Goal: Task Accomplishment & Management: Use online tool/utility

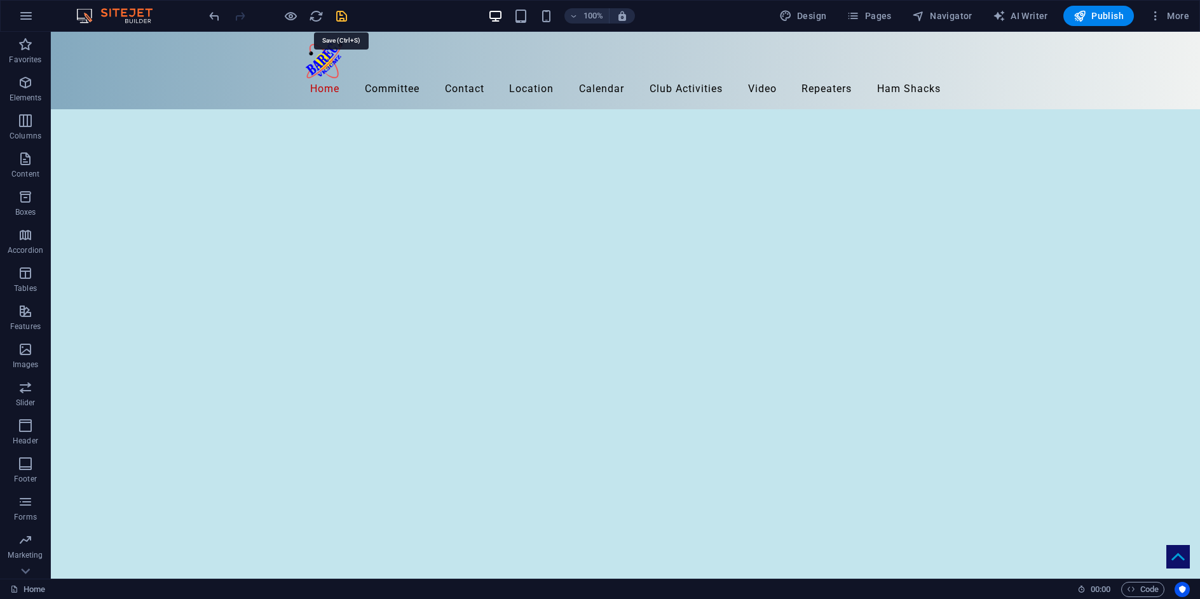
click at [337, 18] on icon "save" at bounding box center [341, 16] width 15 height 15
click at [1095, 12] on span "Publish" at bounding box center [1098, 16] width 50 height 13
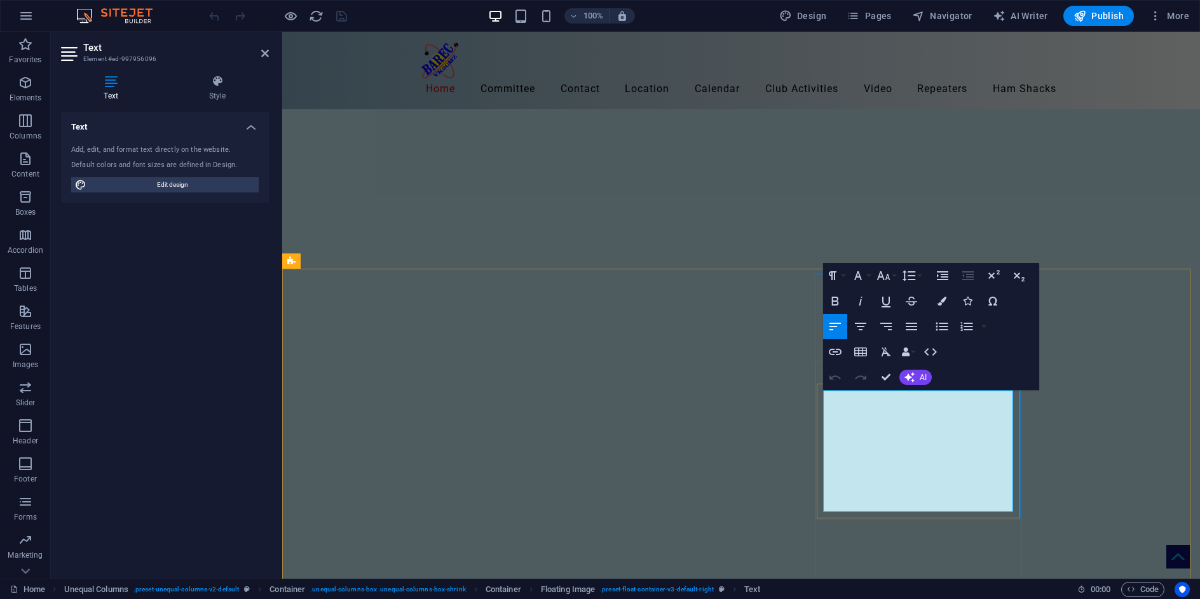
drag, startPoint x: 842, startPoint y: 491, endPoint x: 857, endPoint y: 498, distance: 16.5
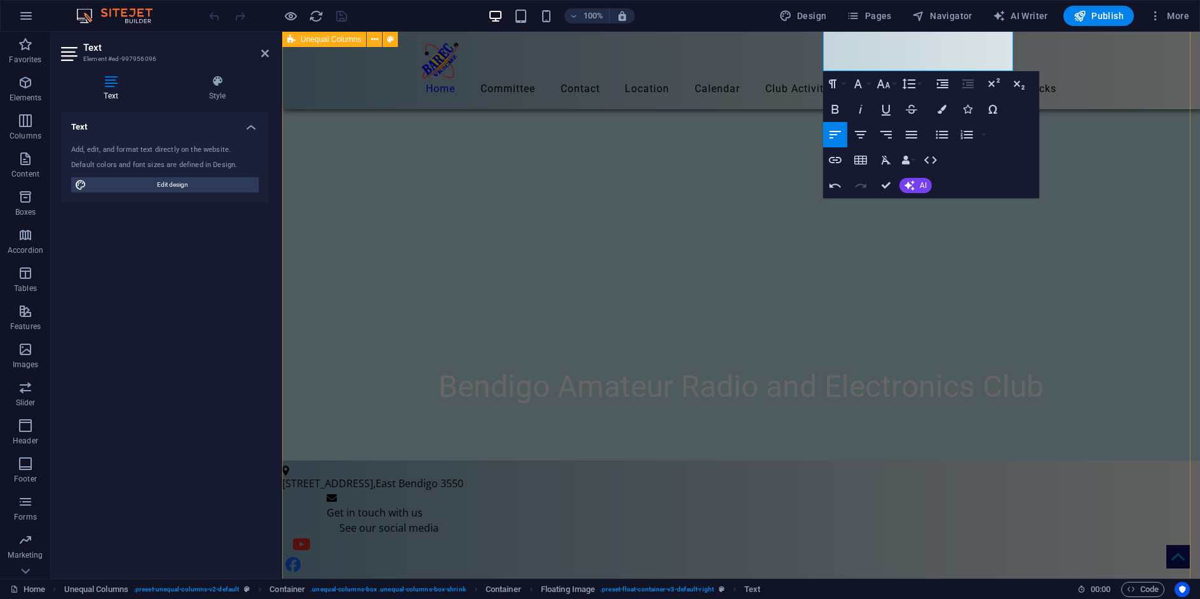
scroll to position [445, 0]
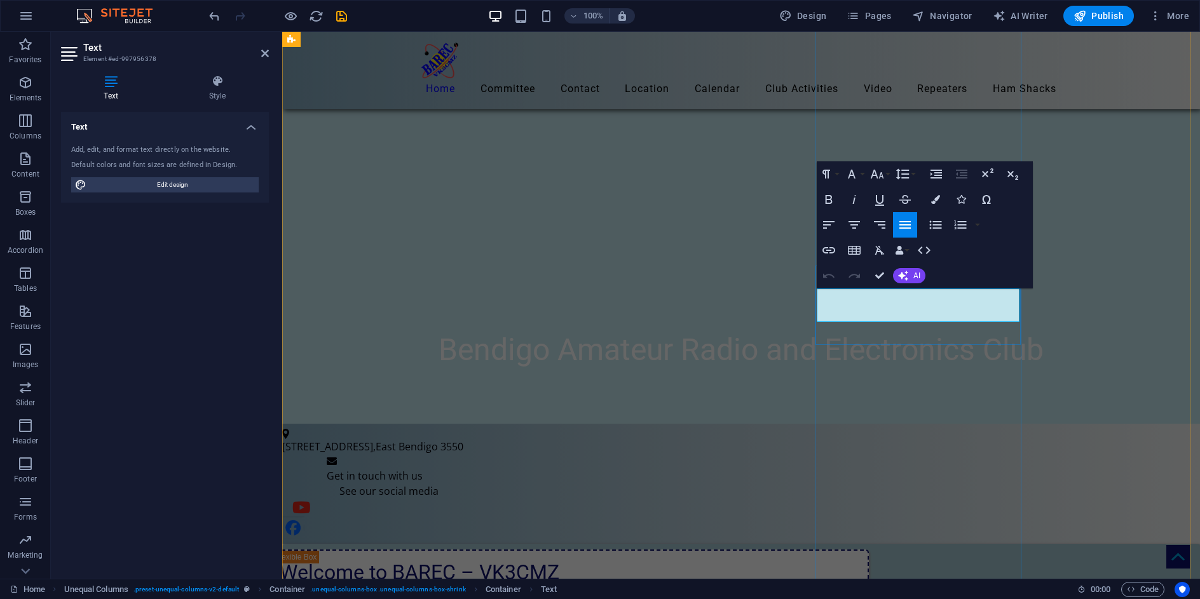
drag, startPoint x: 992, startPoint y: 297, endPoint x: 998, endPoint y: 297, distance: 6.4
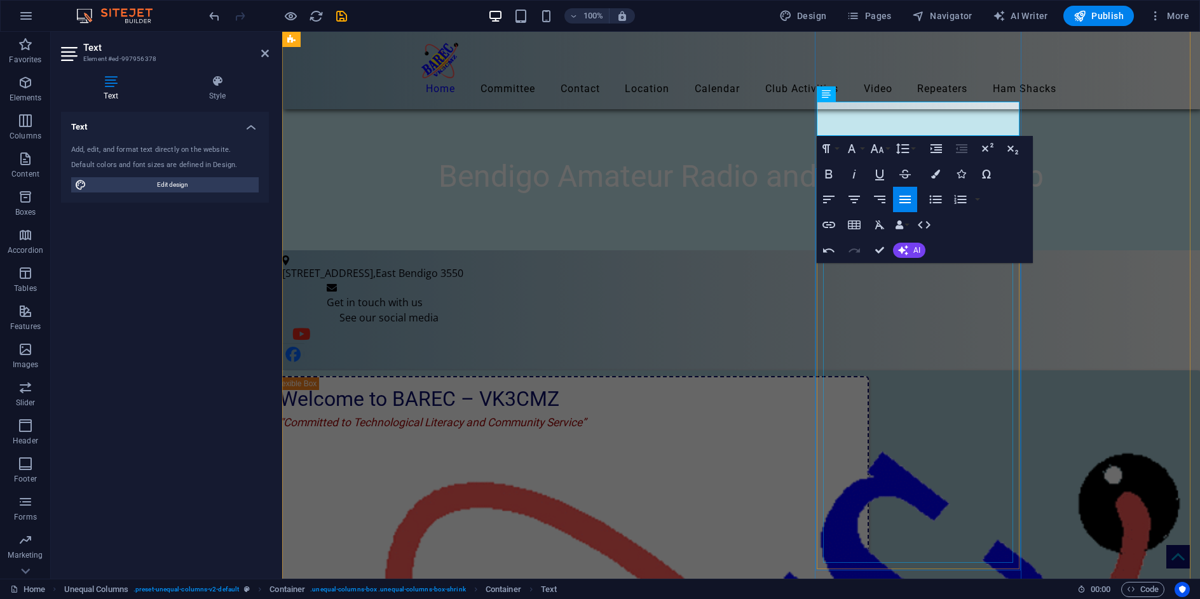
scroll to position [635, 0]
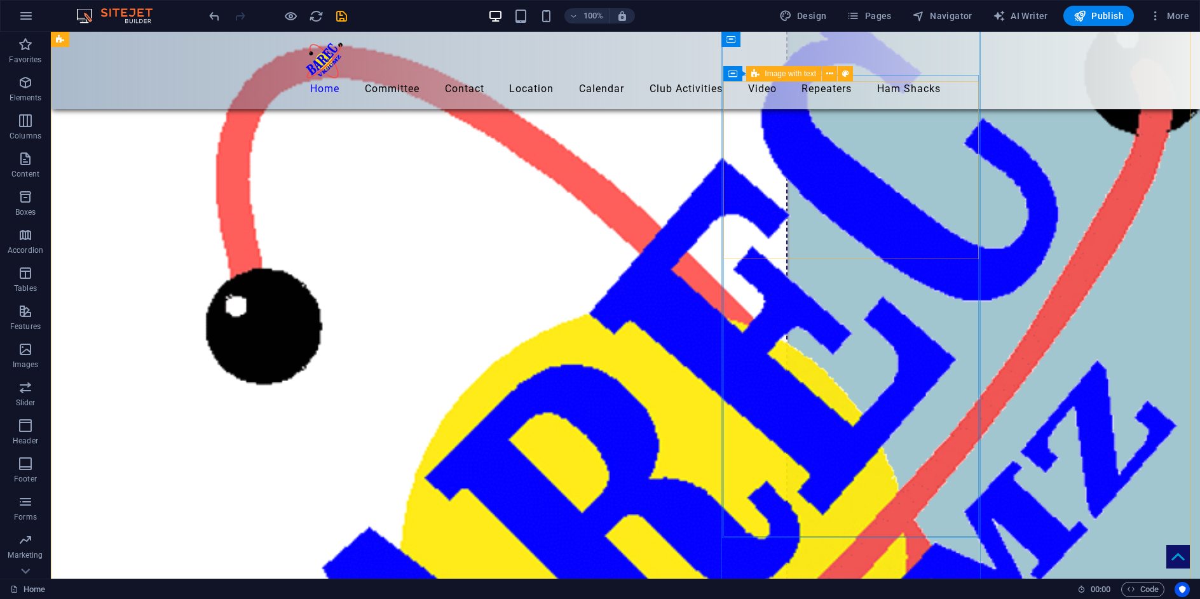
scroll to position [1098, 0]
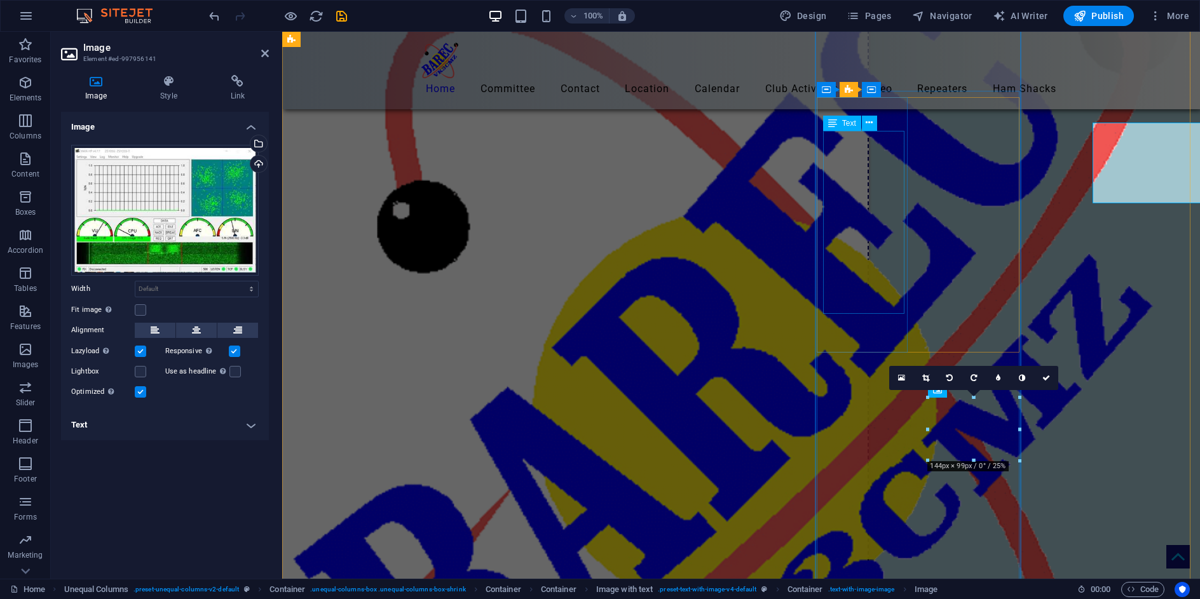
scroll to position [1235, 0]
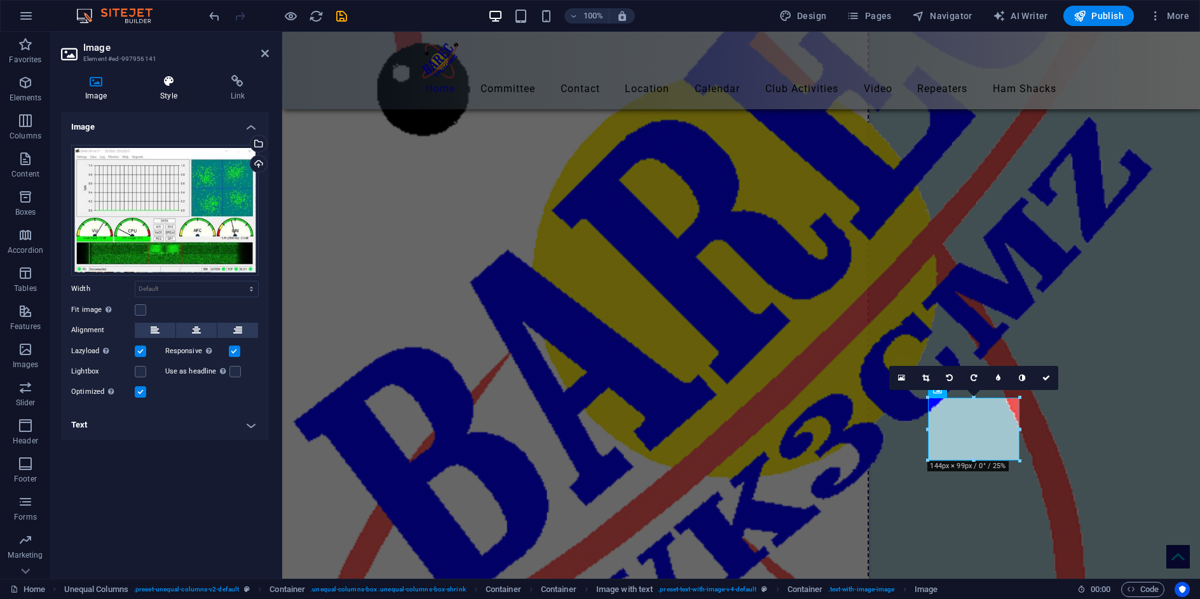
click at [166, 77] on icon at bounding box center [168, 81] width 65 height 13
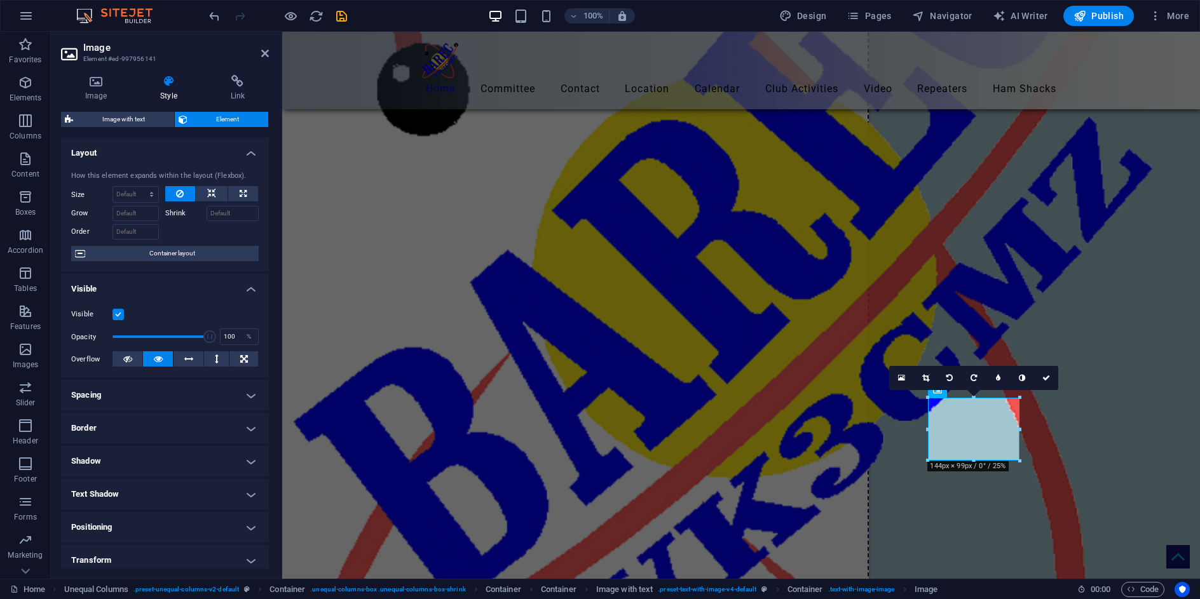
click at [121, 424] on h4 "Border" at bounding box center [165, 428] width 208 height 30
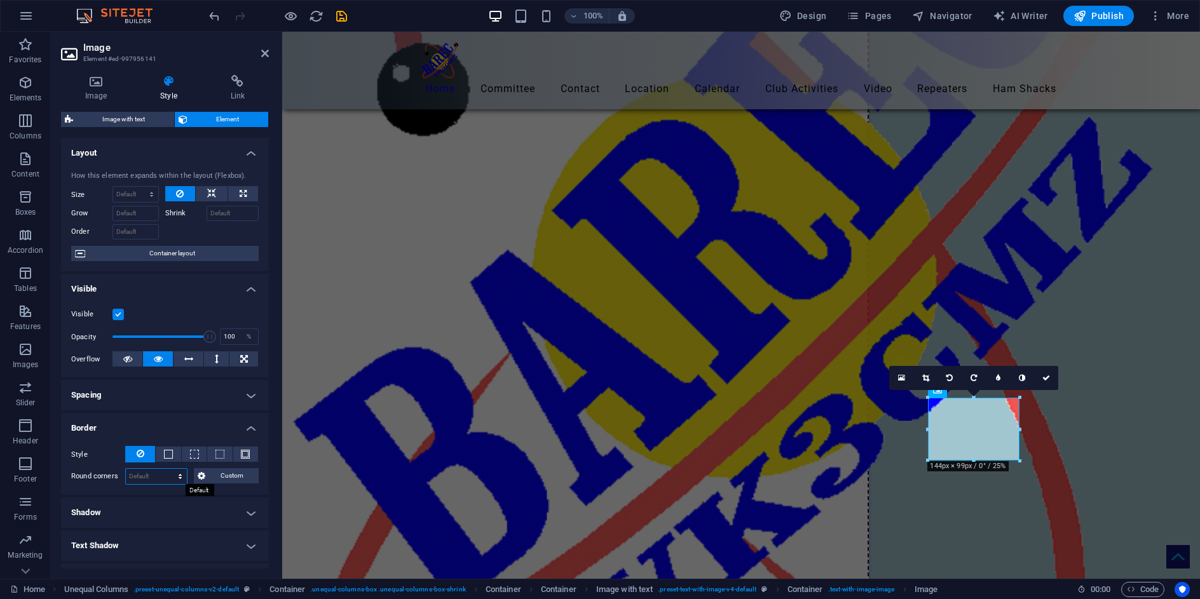
click at [144, 478] on select "Default px rem % vh vw Custom" at bounding box center [156, 476] width 61 height 15
select select "px"
click at [168, 469] on select "Default px rem % vh vw Custom" at bounding box center [156, 476] width 61 height 15
type input "5"
click at [212, 455] on button at bounding box center [219, 454] width 25 height 15
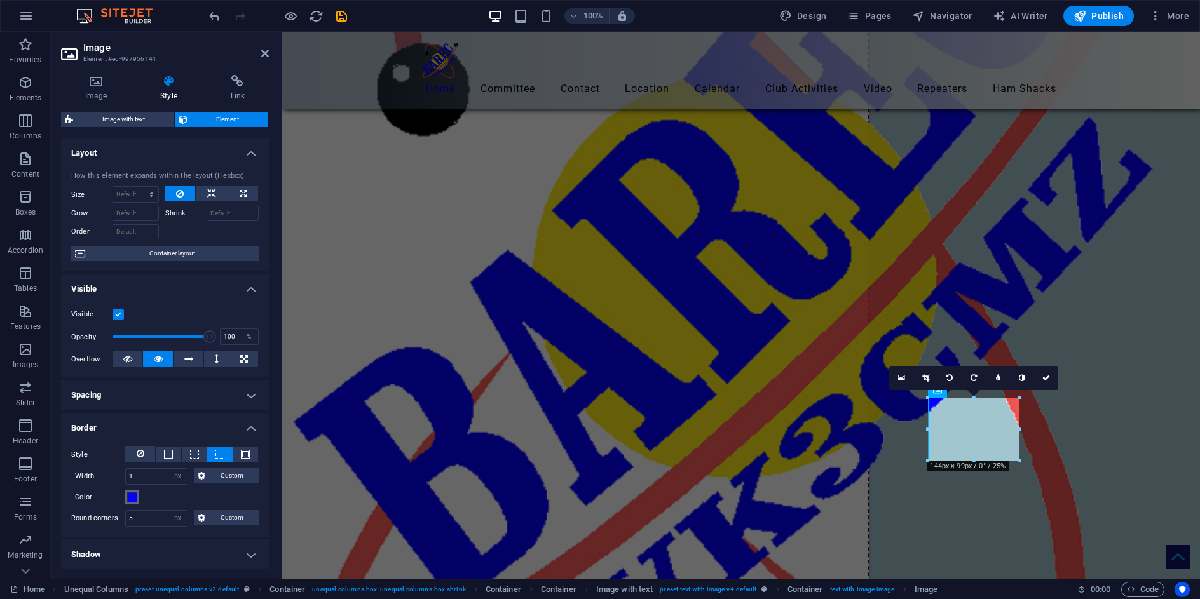
click at [131, 497] on span at bounding box center [132, 497] width 10 height 10
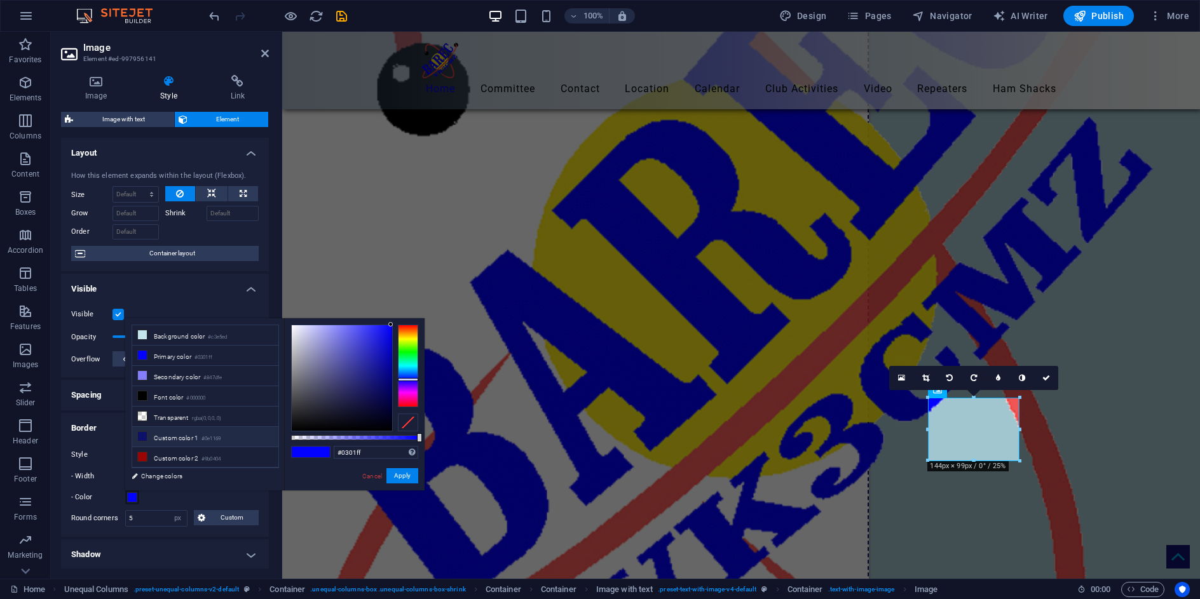
click at [142, 433] on icon at bounding box center [142, 436] width 9 height 9
type input "#0e1169"
click at [409, 477] on button "Apply" at bounding box center [402, 475] width 32 height 15
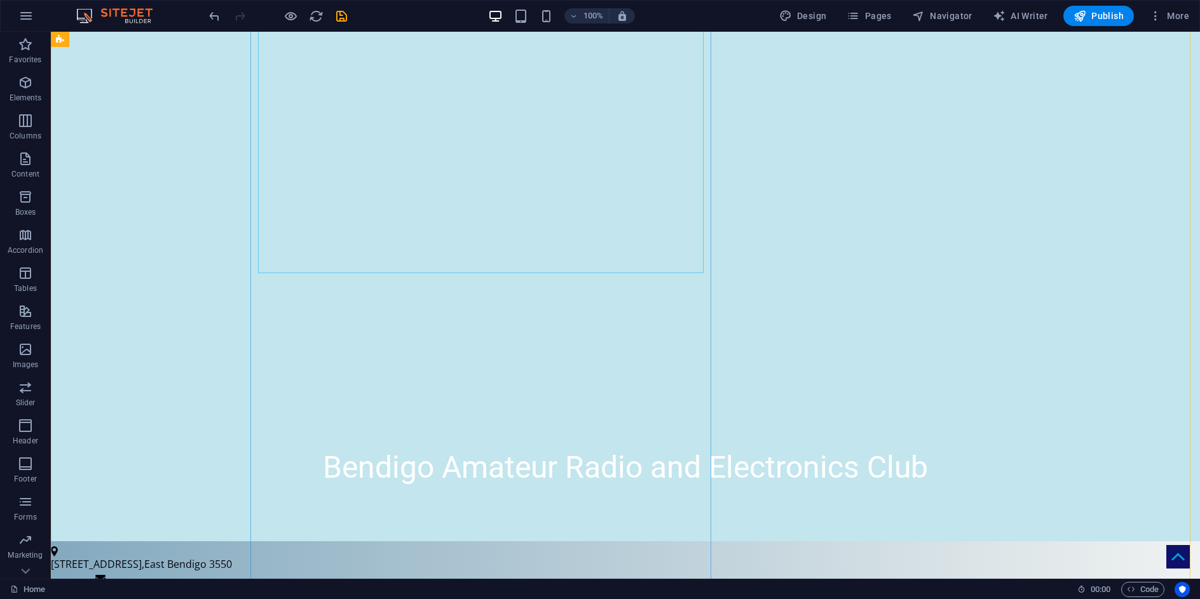
scroll to position [318, 0]
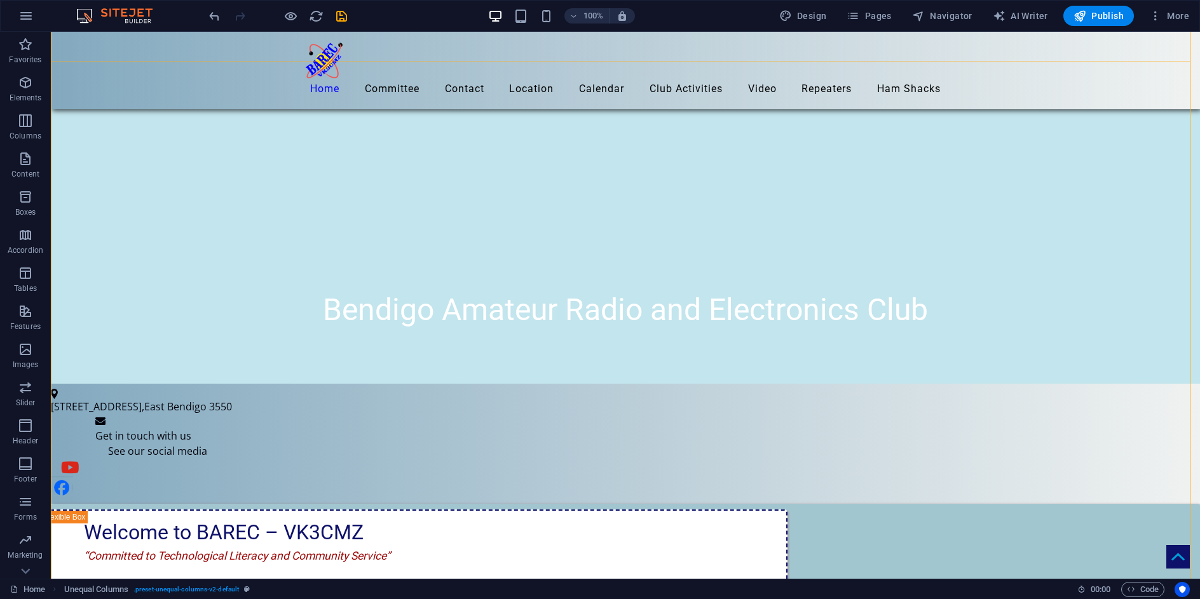
scroll to position [445, 0]
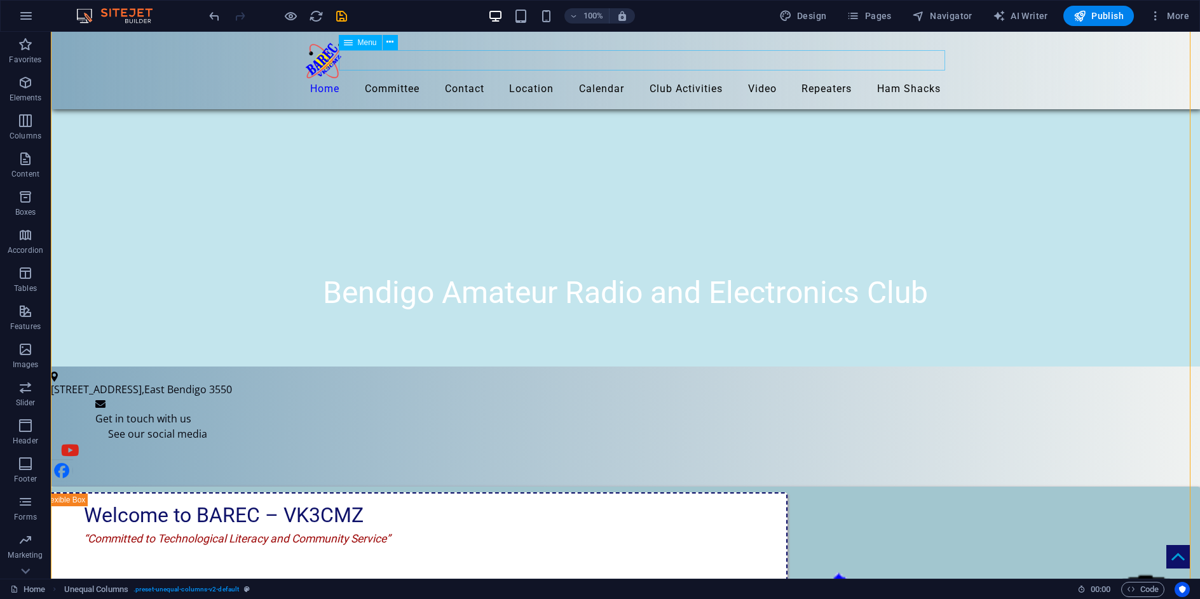
click at [355, 79] on nav "Home Committee Contact General Enquiry Membership Application Location Calendar…" at bounding box center [625, 89] width 640 height 20
select select
select select "5"
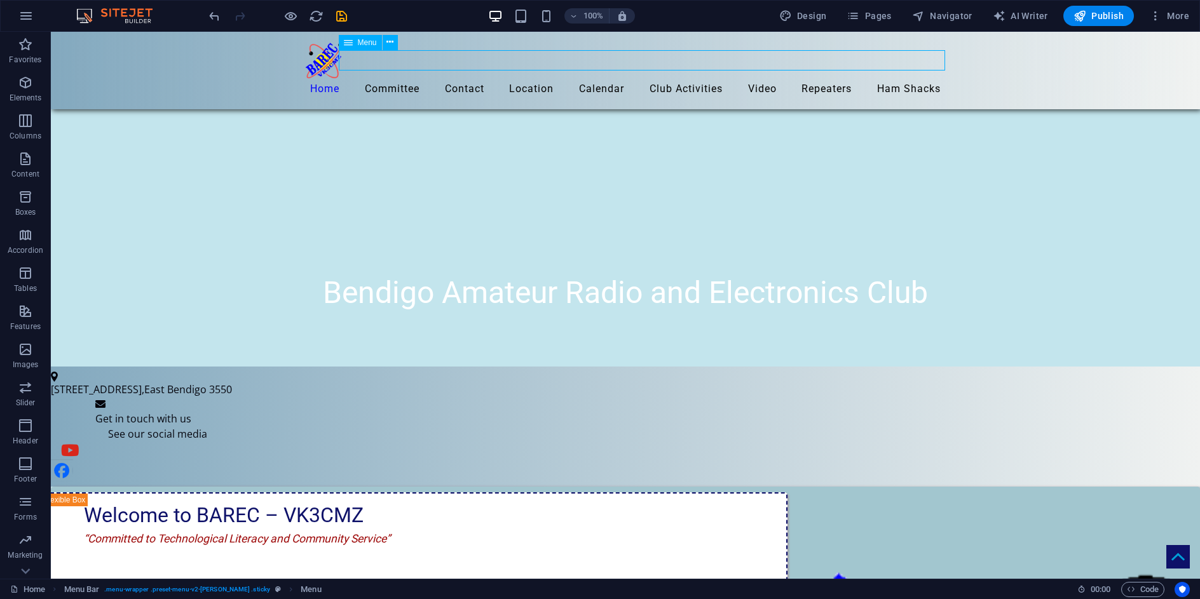
select select
select select "9"
select select
select select "8"
select select
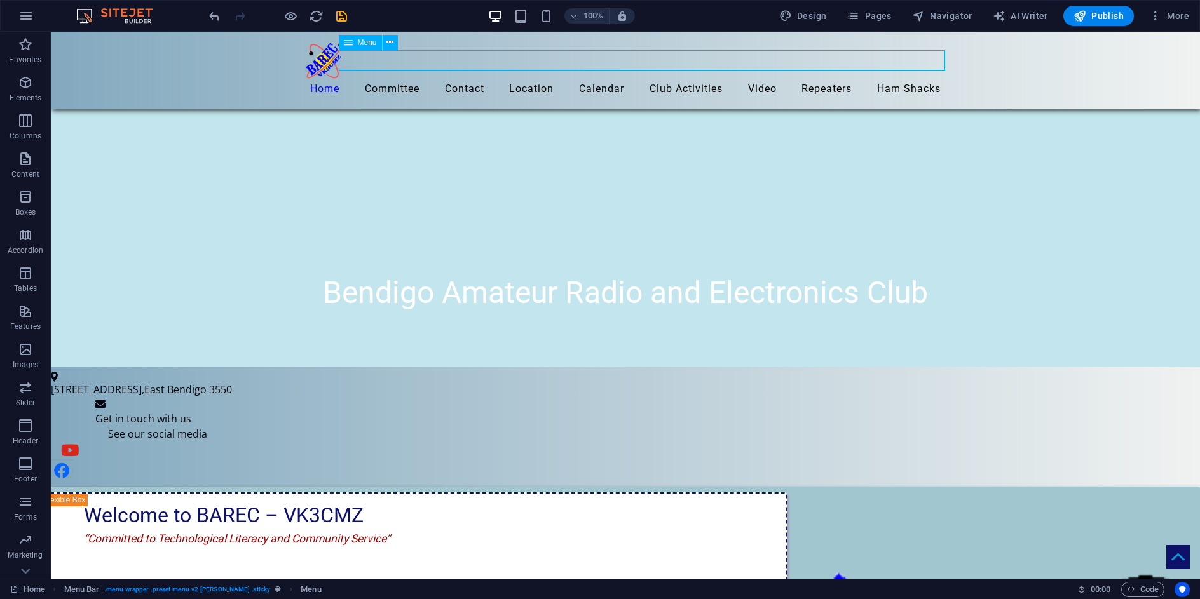
select select "2"
select select
select select "7"
select select
select select "11"
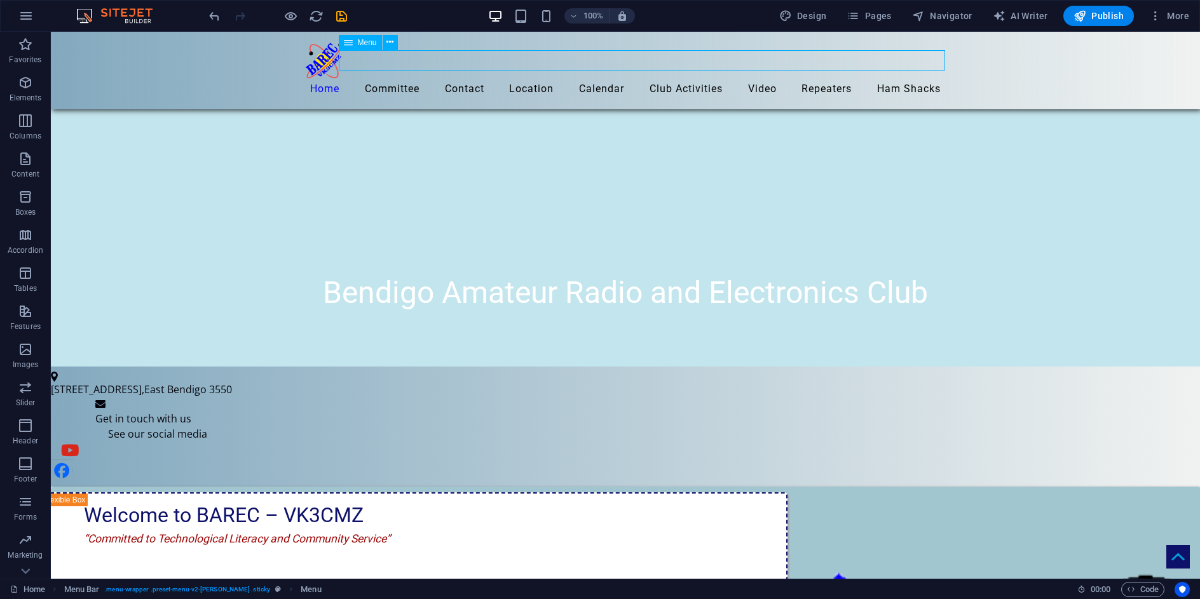
select select
select select "4"
select select
select select "3"
select select
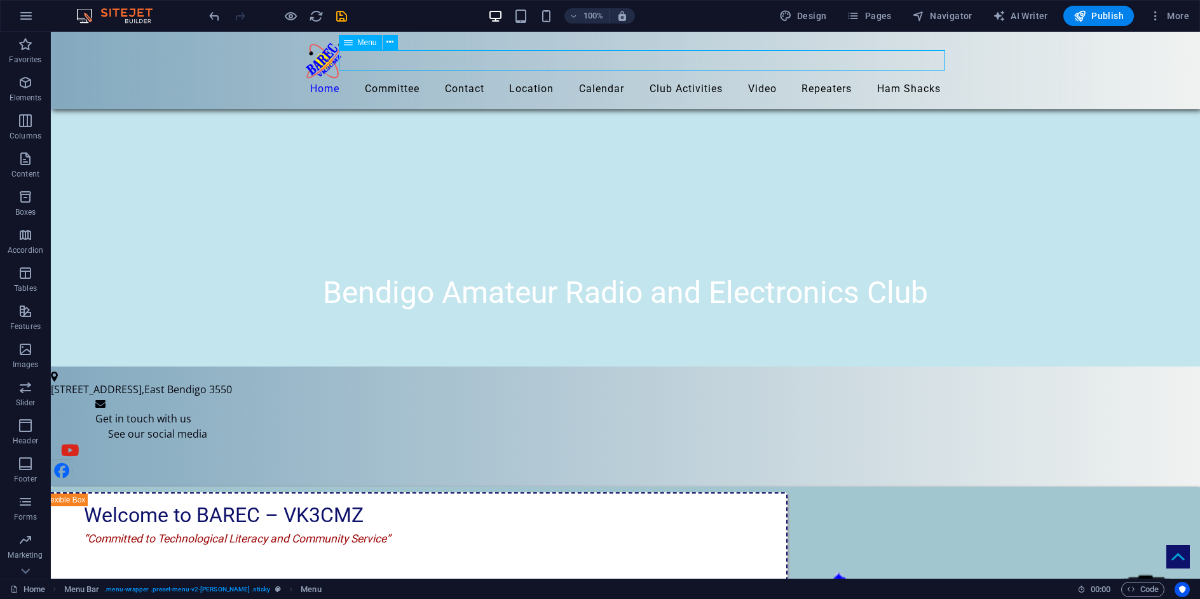
select select "6"
select select
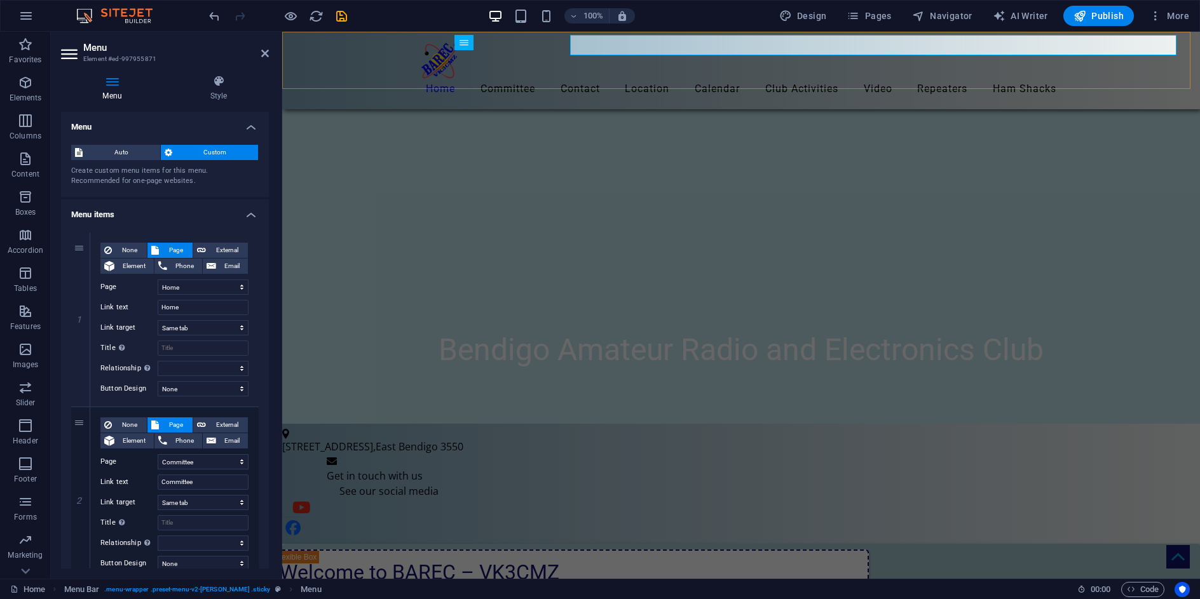
scroll to position [460, 0]
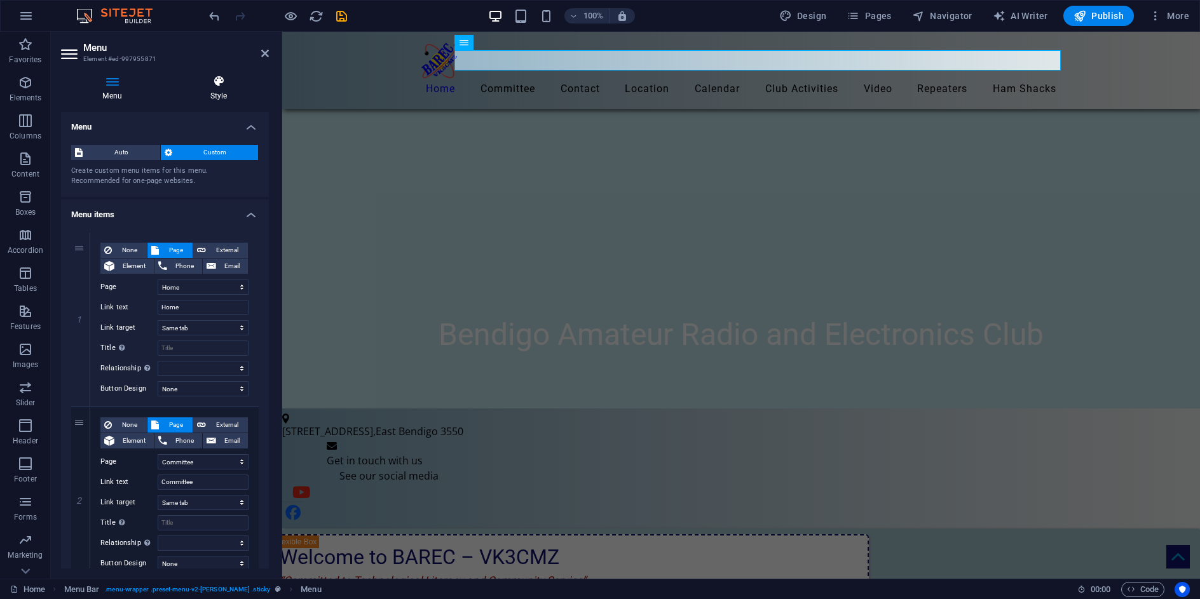
click at [219, 80] on icon at bounding box center [218, 81] width 100 height 13
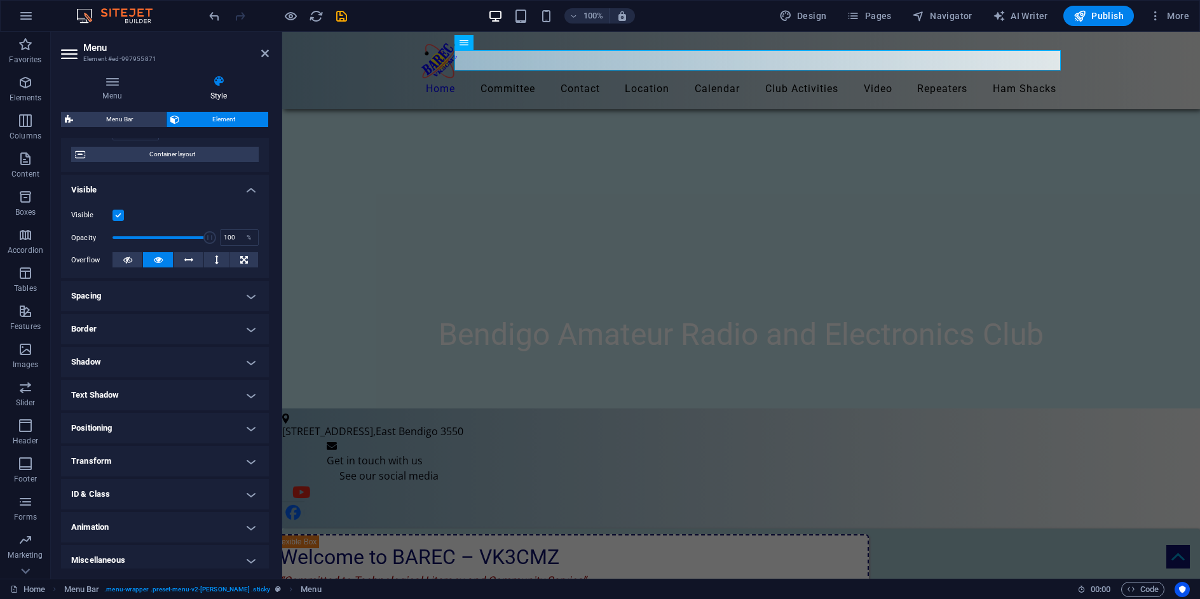
scroll to position [106, 0]
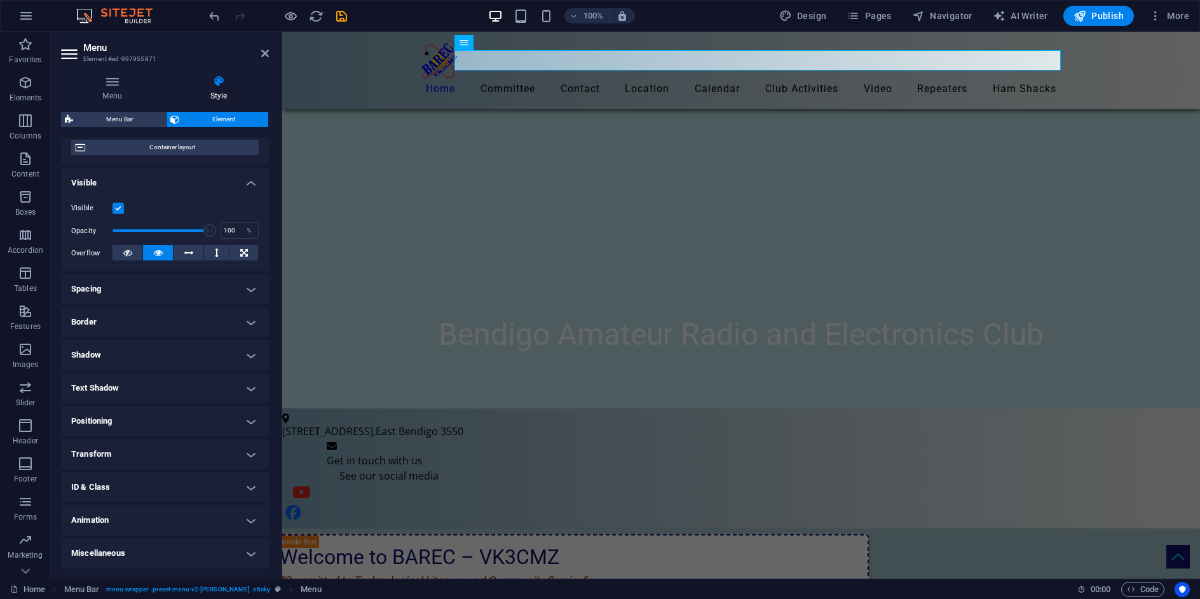
click at [248, 488] on h4 "ID & Class" at bounding box center [165, 487] width 208 height 30
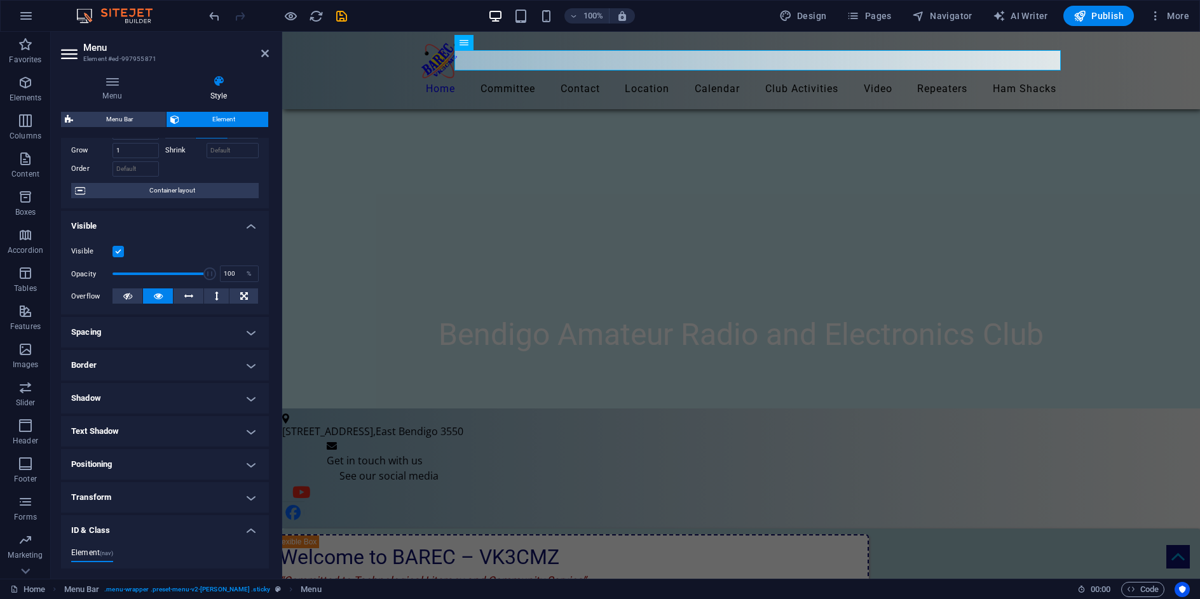
scroll to position [0, 0]
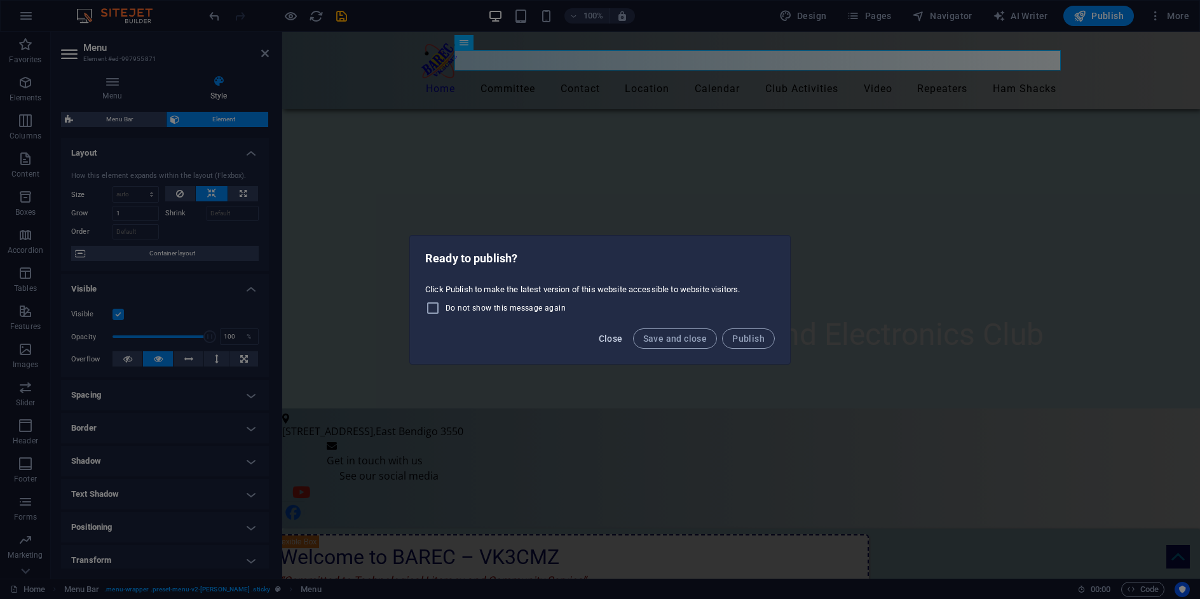
click at [610, 336] on span "Close" at bounding box center [611, 339] width 24 height 10
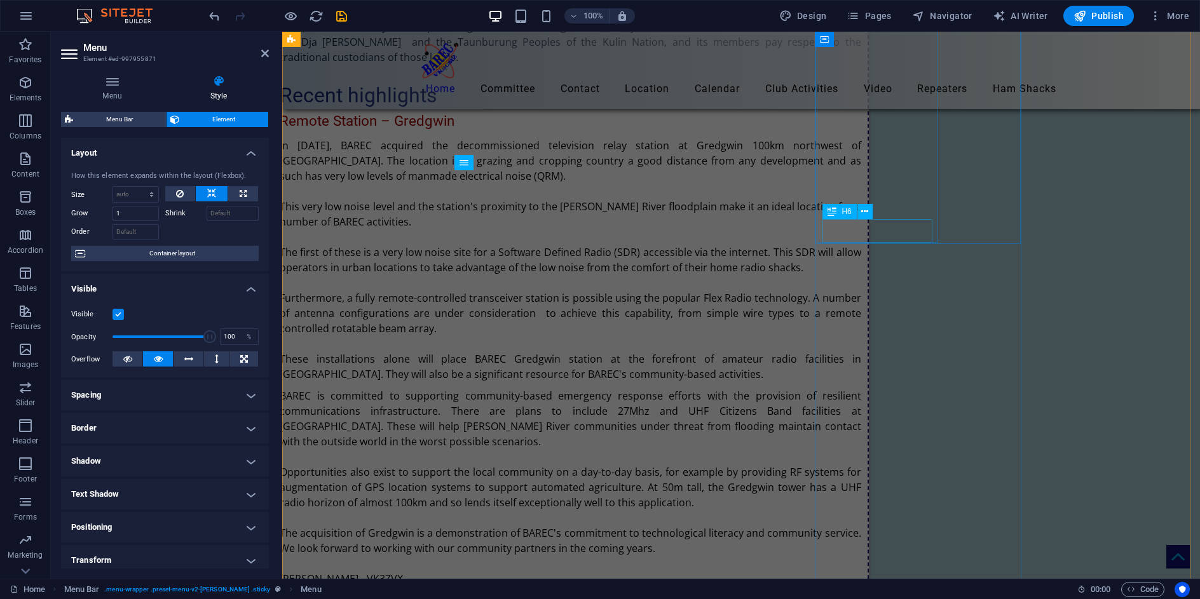
scroll to position [1985, 0]
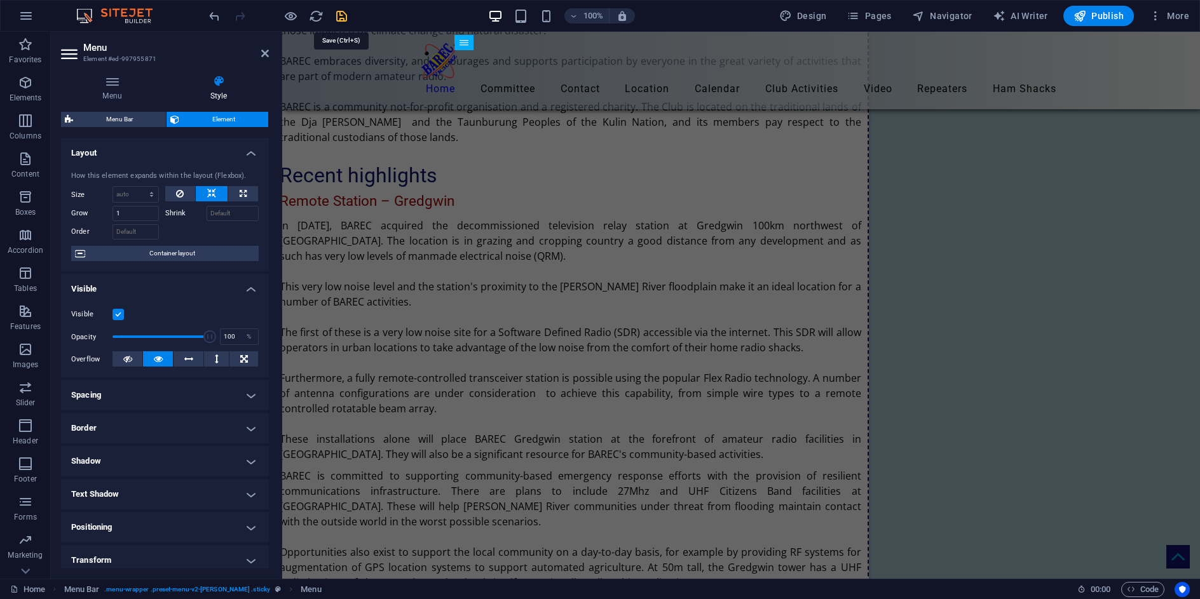
click at [341, 18] on icon "save" at bounding box center [341, 16] width 15 height 15
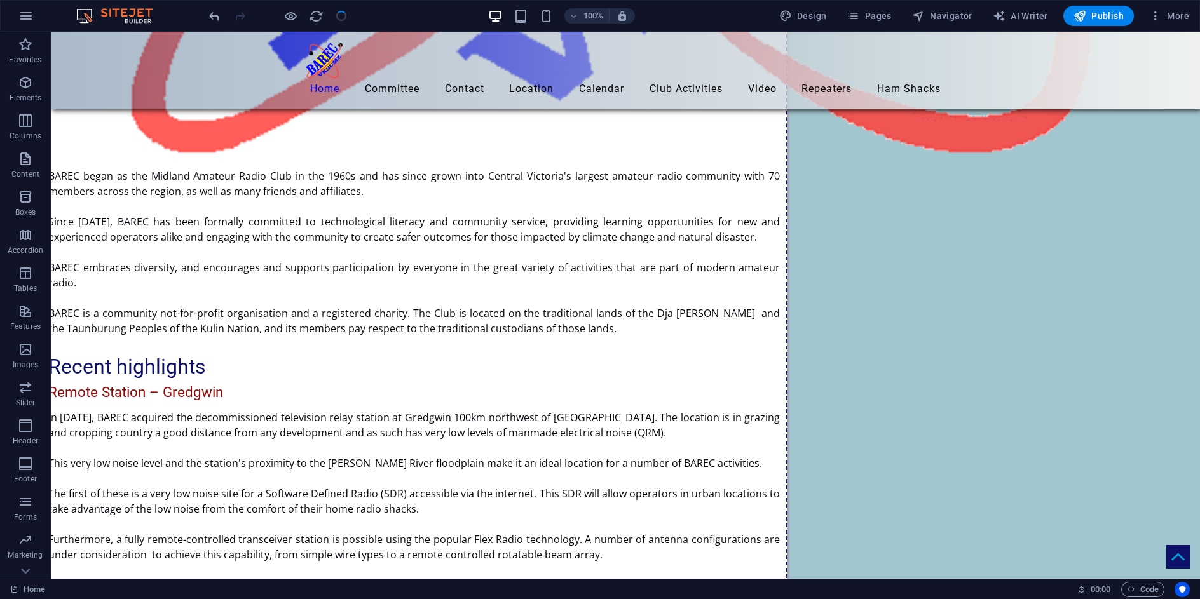
scroll to position [1859, 0]
